Goal: Find contact information: Find contact information

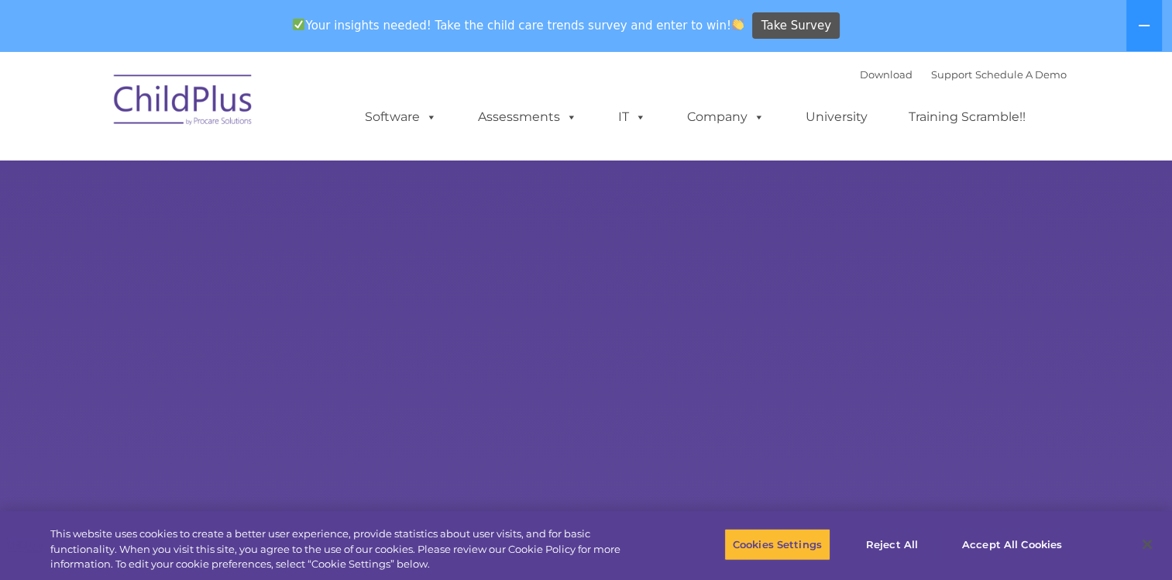
select select "MEDIUM"
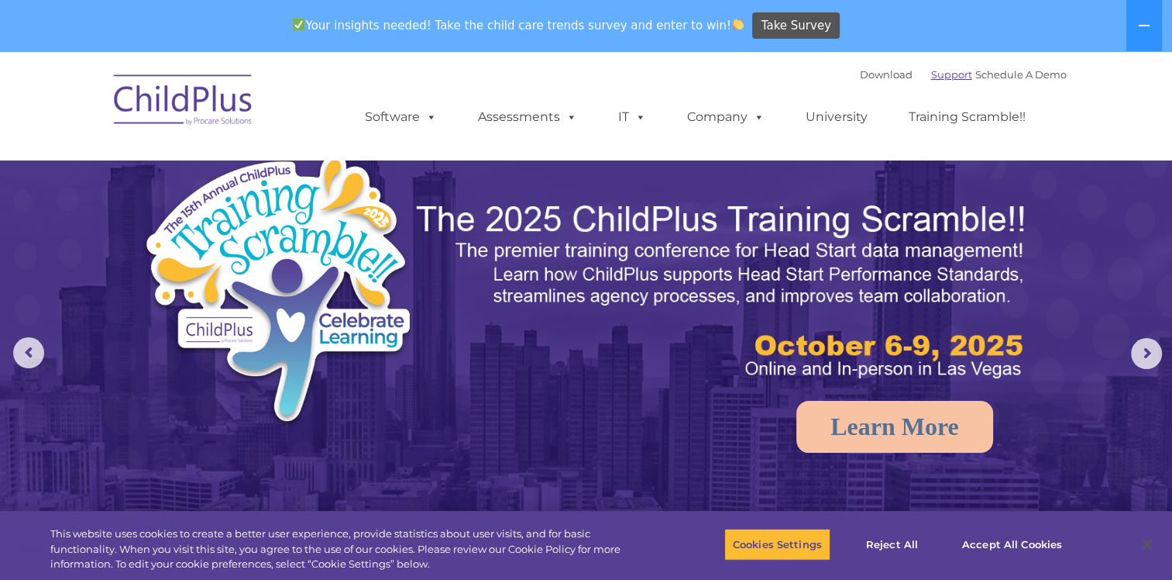
click at [938, 76] on link "Support" at bounding box center [951, 74] width 41 height 12
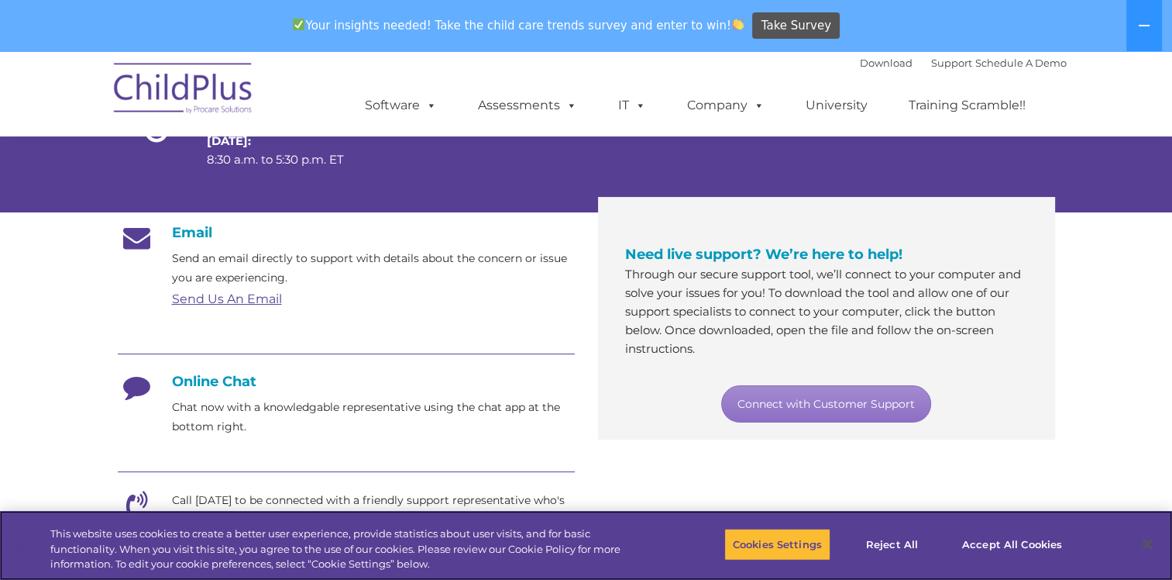
scroll to position [207, 0]
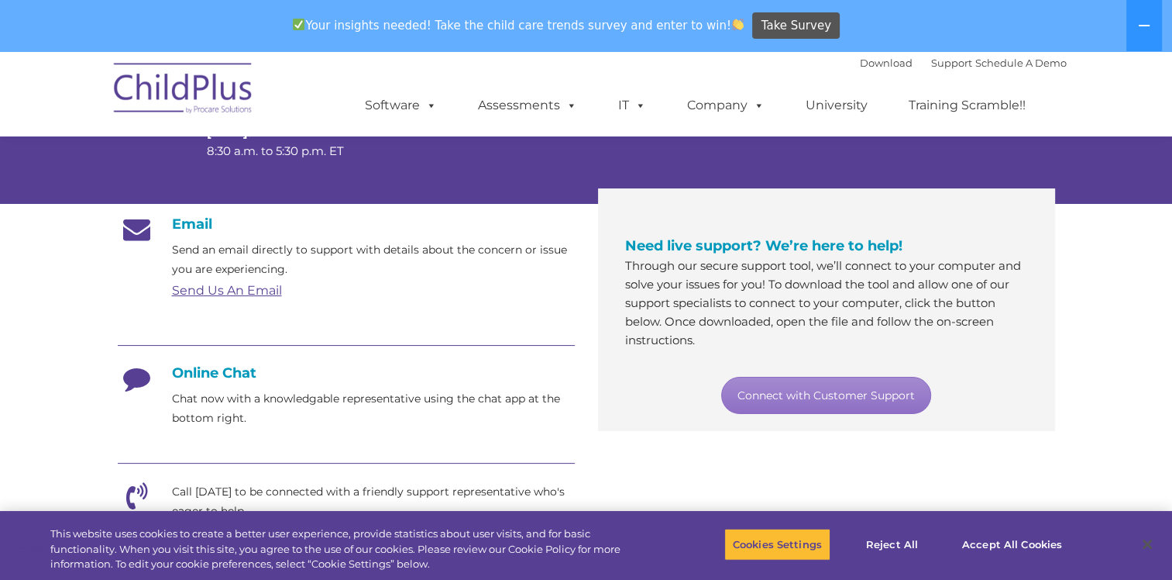
click at [231, 283] on link "Send Us An Email" at bounding box center [227, 290] width 110 height 15
